Goal: Transaction & Acquisition: Purchase product/service

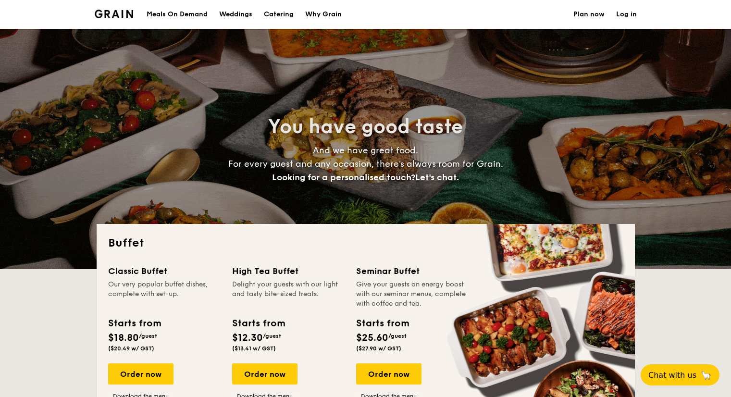
select select
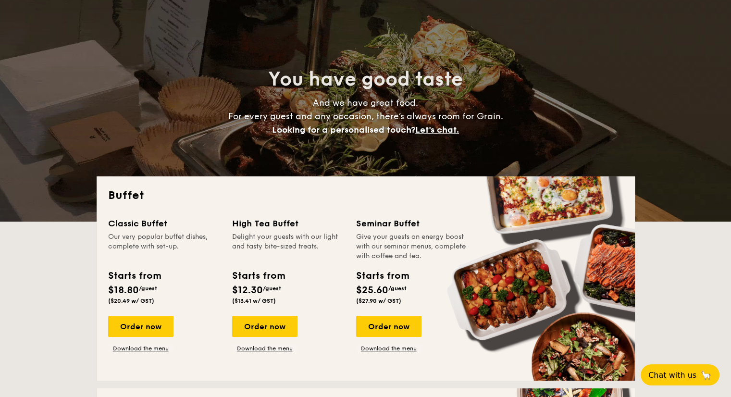
scroll to position [144, 0]
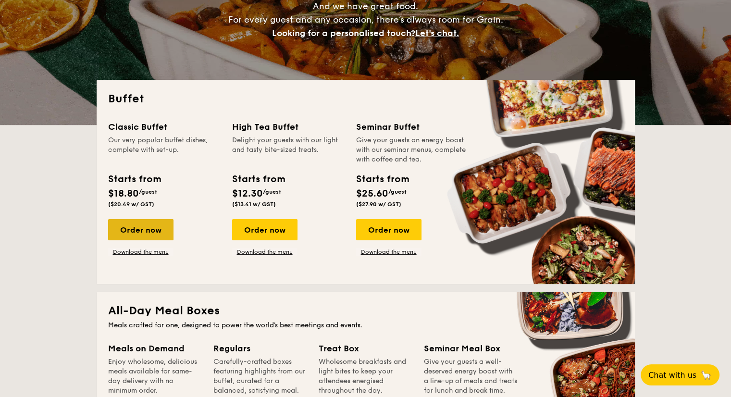
click at [142, 224] on div "Order now" at bounding box center [140, 229] width 65 height 21
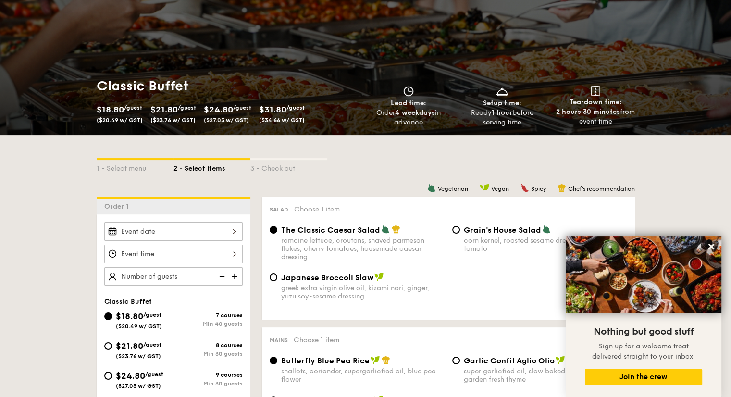
scroll to position [96, 0]
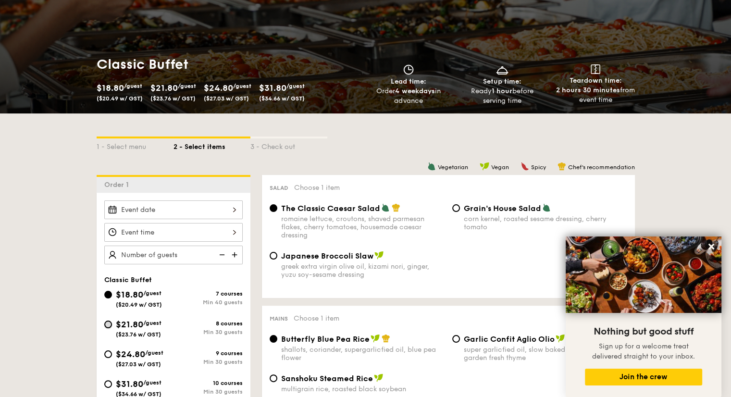
click at [110, 323] on input "$21.80 /guest ($23.76 w/ GST) 8 courses Min 30 guests" at bounding box center [108, 325] width 8 height 8
radio input "true"
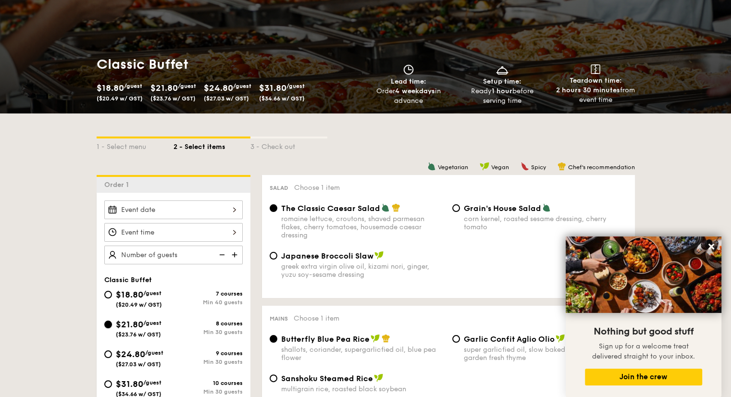
radio input "true"
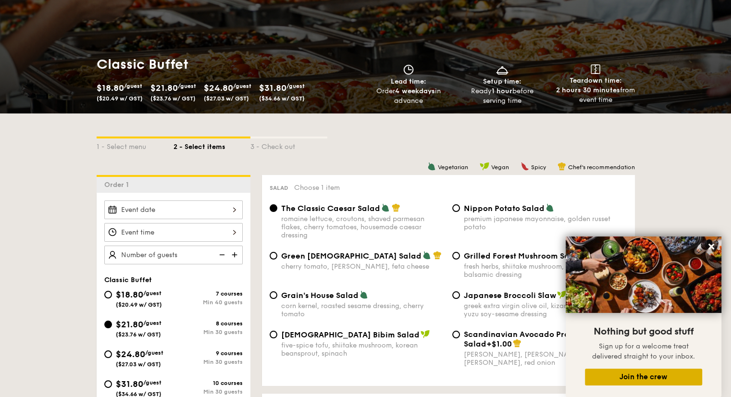
click at [658, 375] on button "Join the crew" at bounding box center [643, 377] width 117 height 17
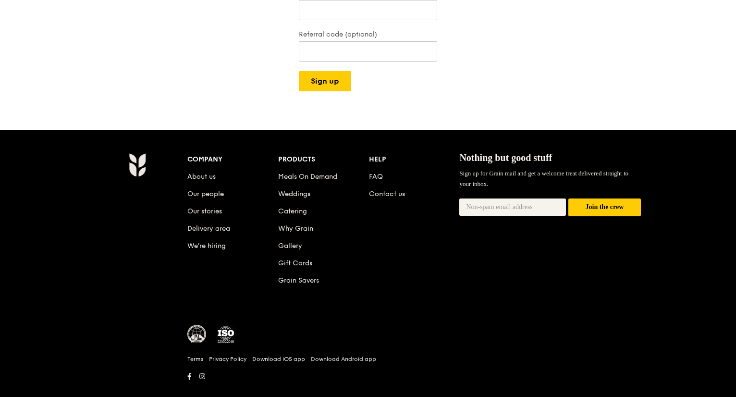
scroll to position [301, 0]
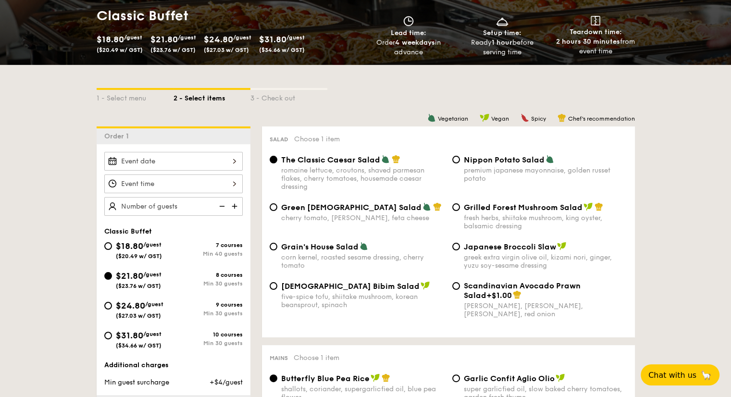
scroll to position [192, 0]
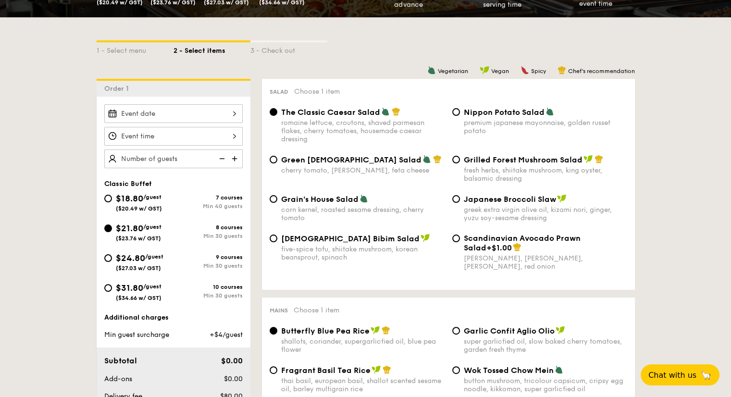
click at [514, 201] on span "Japanese Broccoli Slaw" at bounding box center [510, 199] width 92 height 9
click at [460, 201] on input "Japanese Broccoli Slaw greek extra virgin olive oil, kizami [PERSON_NAME], yuzu…" at bounding box center [456, 199] width 8 height 8
radio input "true"
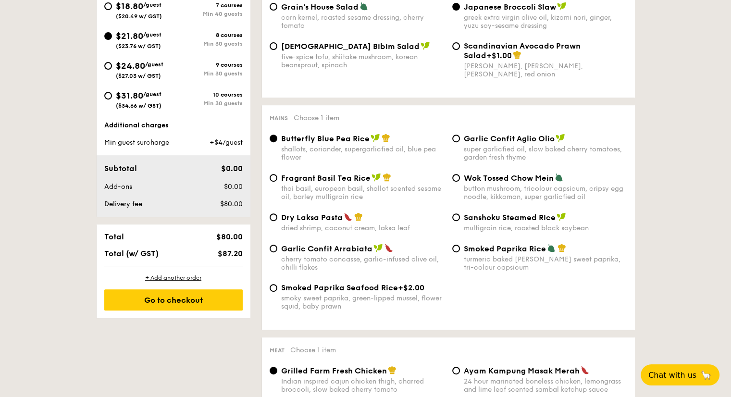
click at [336, 181] on span "Fragrant Basil Tea Rice" at bounding box center [325, 178] width 89 height 9
click at [277, 181] on input "Fragrant Basil Tea Rice thai basil, european basil, shallot scented sesame oil,…" at bounding box center [274, 178] width 8 height 8
radio input "true"
click at [489, 141] on span "Garlic Confit Aglio Olio" at bounding box center [509, 138] width 91 height 9
click at [460, 141] on input "Garlic Confit Aglio Olio super garlicfied oil, slow baked cherry tomatoes, gard…" at bounding box center [456, 139] width 8 height 8
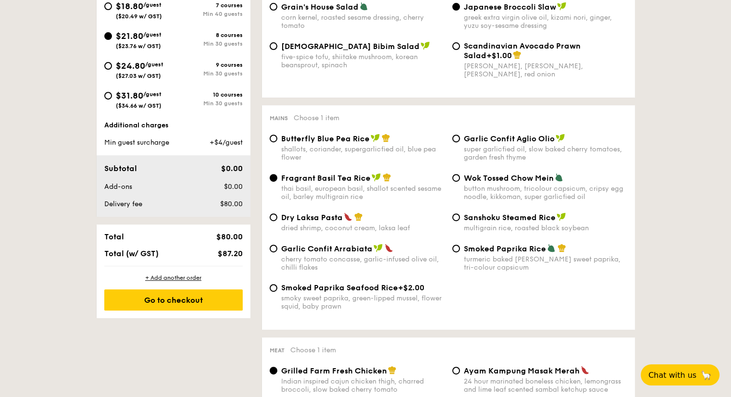
radio input "true"
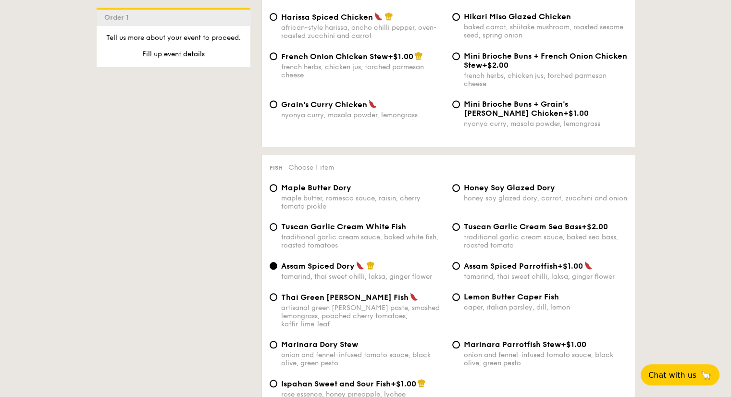
scroll to position [865, 0]
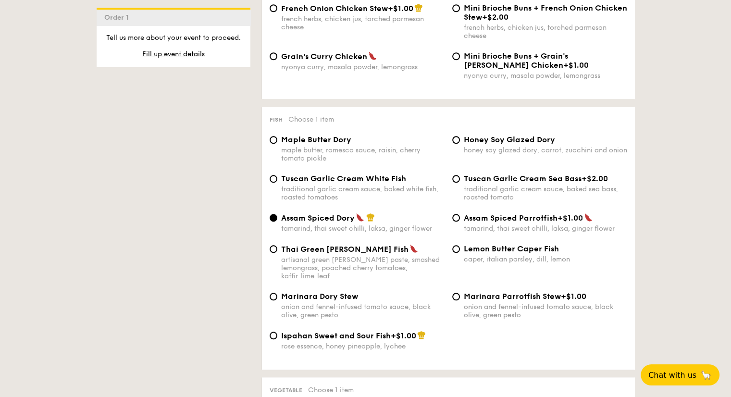
click at [487, 144] on span "Honey Soy Glazed Dory" at bounding box center [509, 139] width 91 height 9
click at [460, 144] on input "Honey Soy Glazed Dory honey soy glazed dory, carrot, zucchini and onion" at bounding box center [456, 140] width 8 height 8
radio input "true"
click at [319, 192] on div "Tuscan Garlic Cream White Fish traditional garlic cream sauce, baked white fish…" at bounding box center [362, 187] width 163 height 27
click at [277, 183] on input "Tuscan Garlic Cream White Fish traditional garlic cream sauce, baked white fish…" at bounding box center [274, 179] width 8 height 8
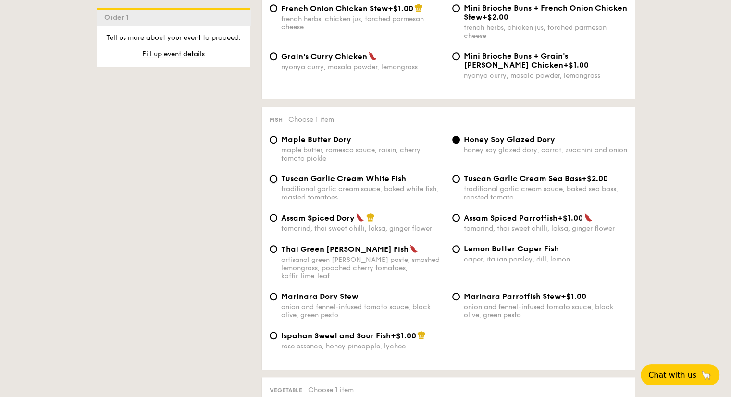
radio input "true"
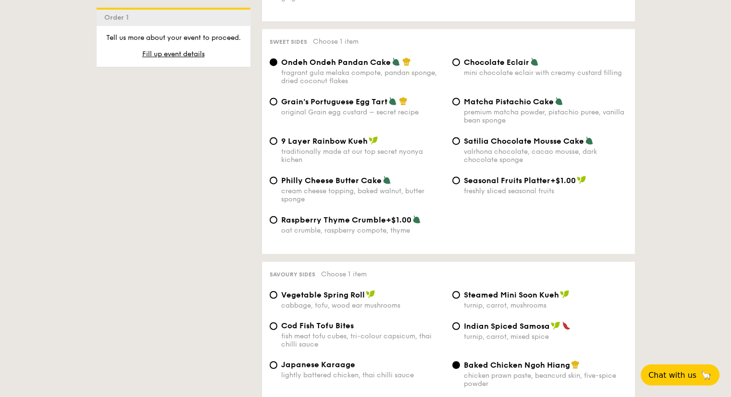
scroll to position [1419, 0]
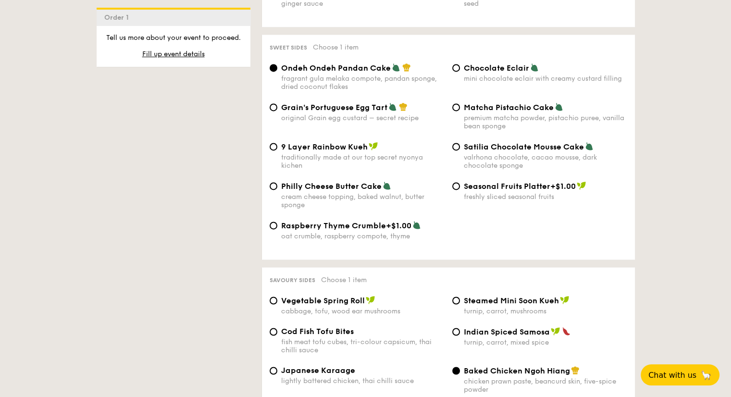
click at [288, 230] on span "Raspberry Thyme Crumble" at bounding box center [333, 225] width 105 height 9
click at [277, 229] on input "Raspberry Thyme Crumble +$1.00 oat crumble, raspberry compote, thyme" at bounding box center [274, 226] width 8 height 8
radio input "true"
click at [320, 73] on span "Ondeh Ondeh Pandan Cake" at bounding box center [336, 67] width 110 height 9
click at [277, 72] on input "Ondeh Ondeh Pandan Cake fragrant [PERSON_NAME] melaka compote, pandan sponge, d…" at bounding box center [274, 68] width 8 height 8
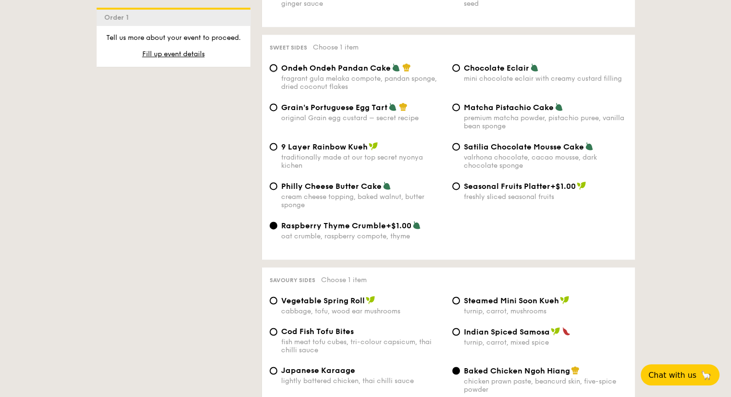
radio input "true"
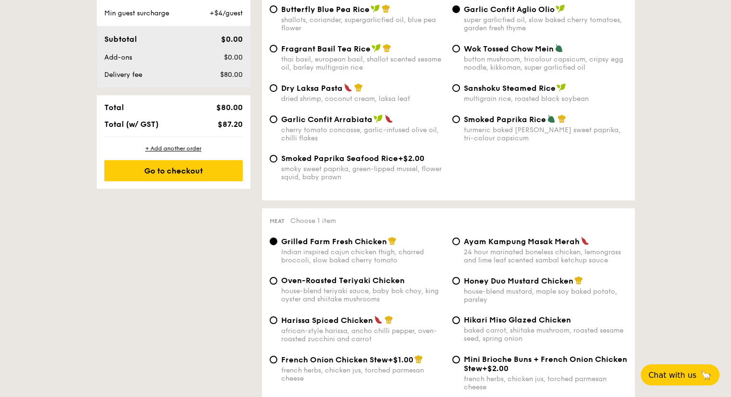
scroll to position [470, 0]
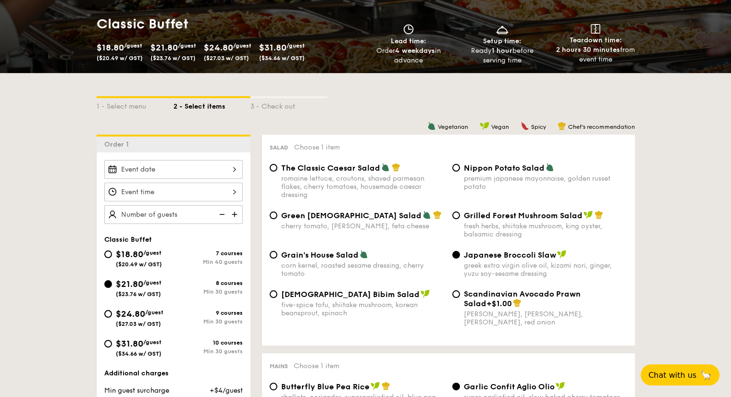
scroll to position [144, 0]
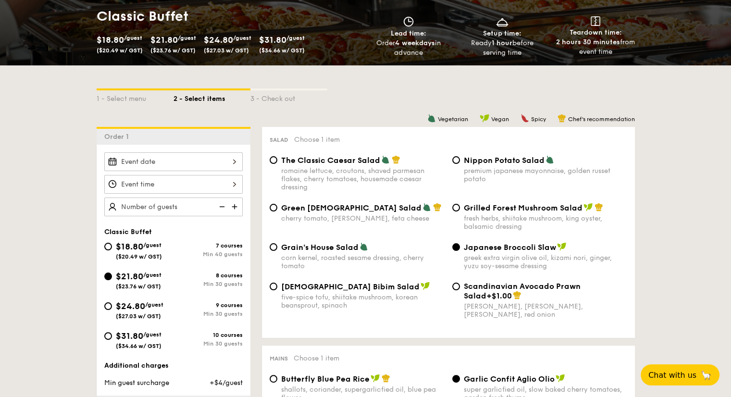
click at [233, 165] on div at bounding box center [173, 161] width 138 height 19
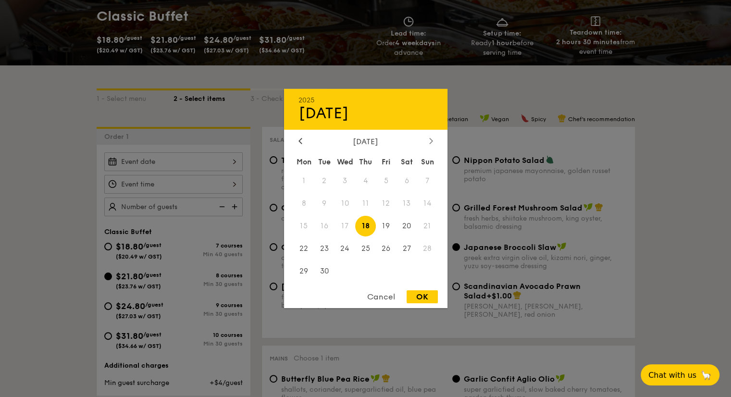
click at [428, 137] on div at bounding box center [431, 141] width 9 height 9
click at [409, 223] on span "18" at bounding box center [407, 226] width 21 height 21
click at [231, 181] on div at bounding box center [365, 198] width 731 height 397
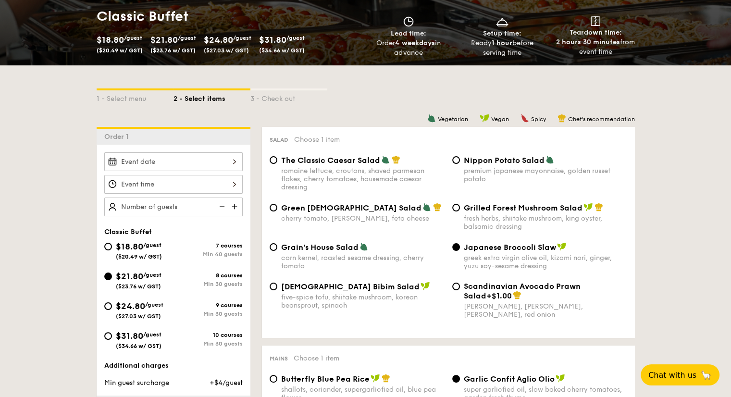
click at [225, 183] on div at bounding box center [365, 198] width 731 height 397
click at [235, 185] on div at bounding box center [173, 184] width 138 height 19
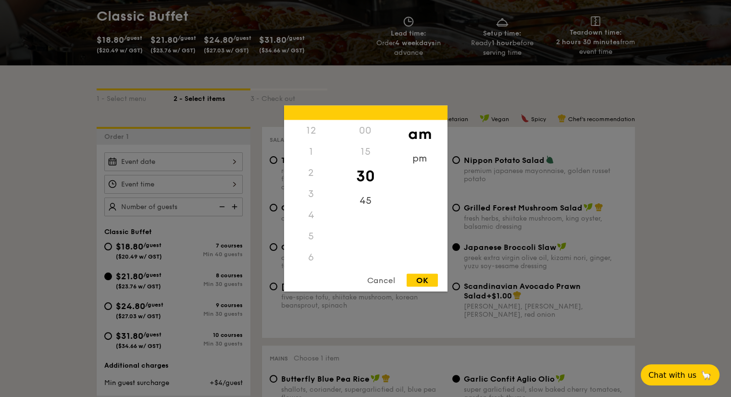
scroll to position [106, 0]
click at [312, 151] on div "6" at bounding box center [311, 151] width 54 height 21
click at [308, 151] on div "6" at bounding box center [311, 151] width 54 height 21
click at [425, 152] on div "pm" at bounding box center [420, 162] width 54 height 28
click at [313, 153] on div "6" at bounding box center [311, 155] width 54 height 28
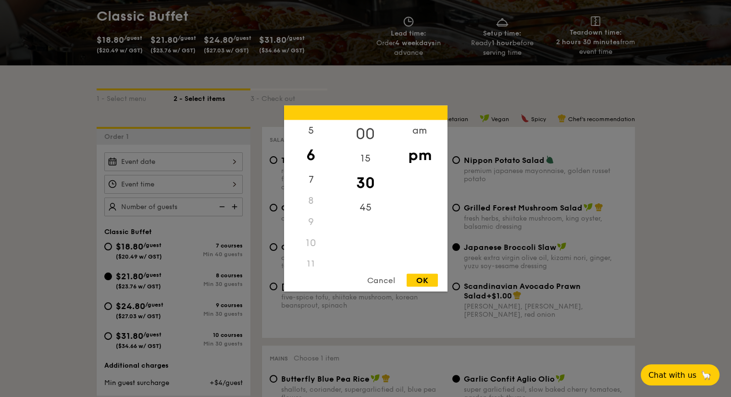
click at [365, 134] on div "00" at bounding box center [365, 134] width 54 height 28
click at [428, 277] on div "OK" at bounding box center [422, 280] width 31 height 13
type input "6:00PM"
